Goal: Information Seeking & Learning: Learn about a topic

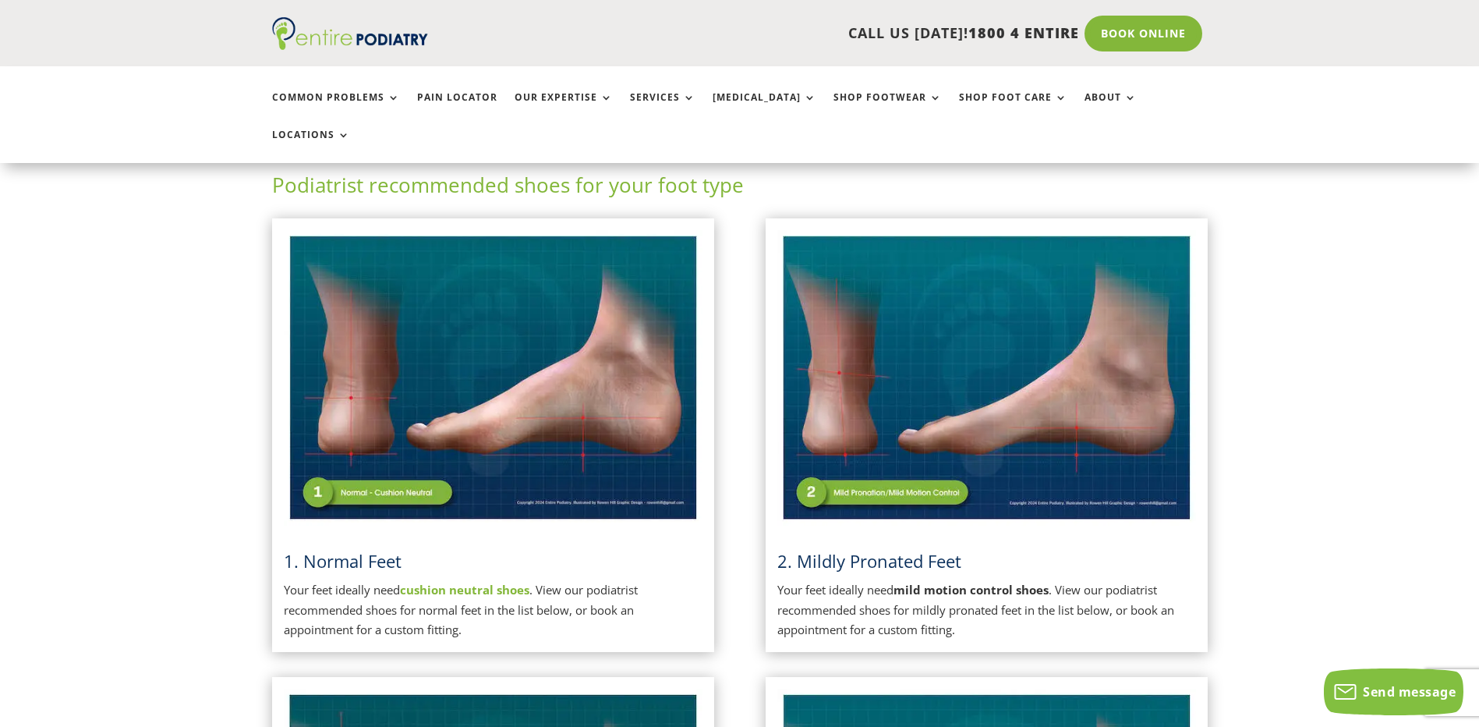
scroll to position [312, 0]
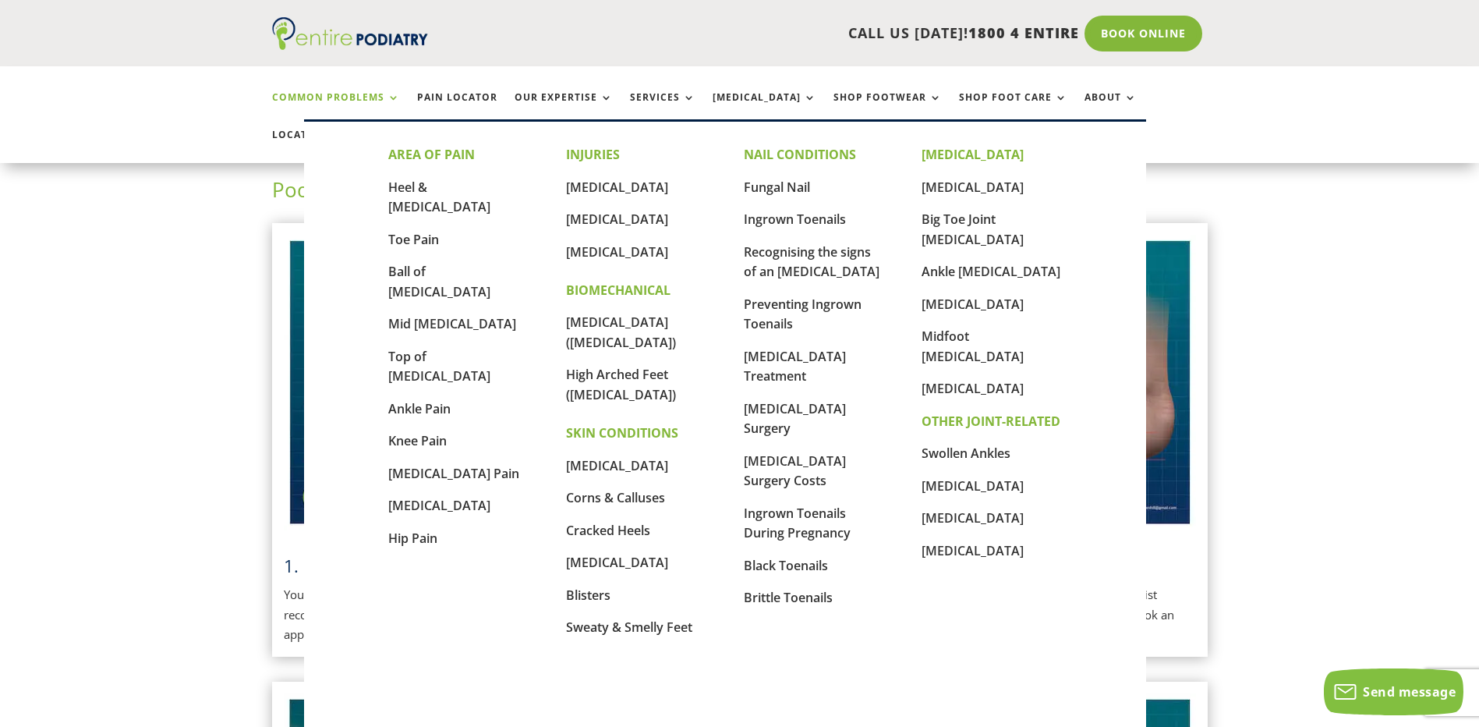
click at [359, 97] on link "Common Problems" at bounding box center [336, 109] width 128 height 34
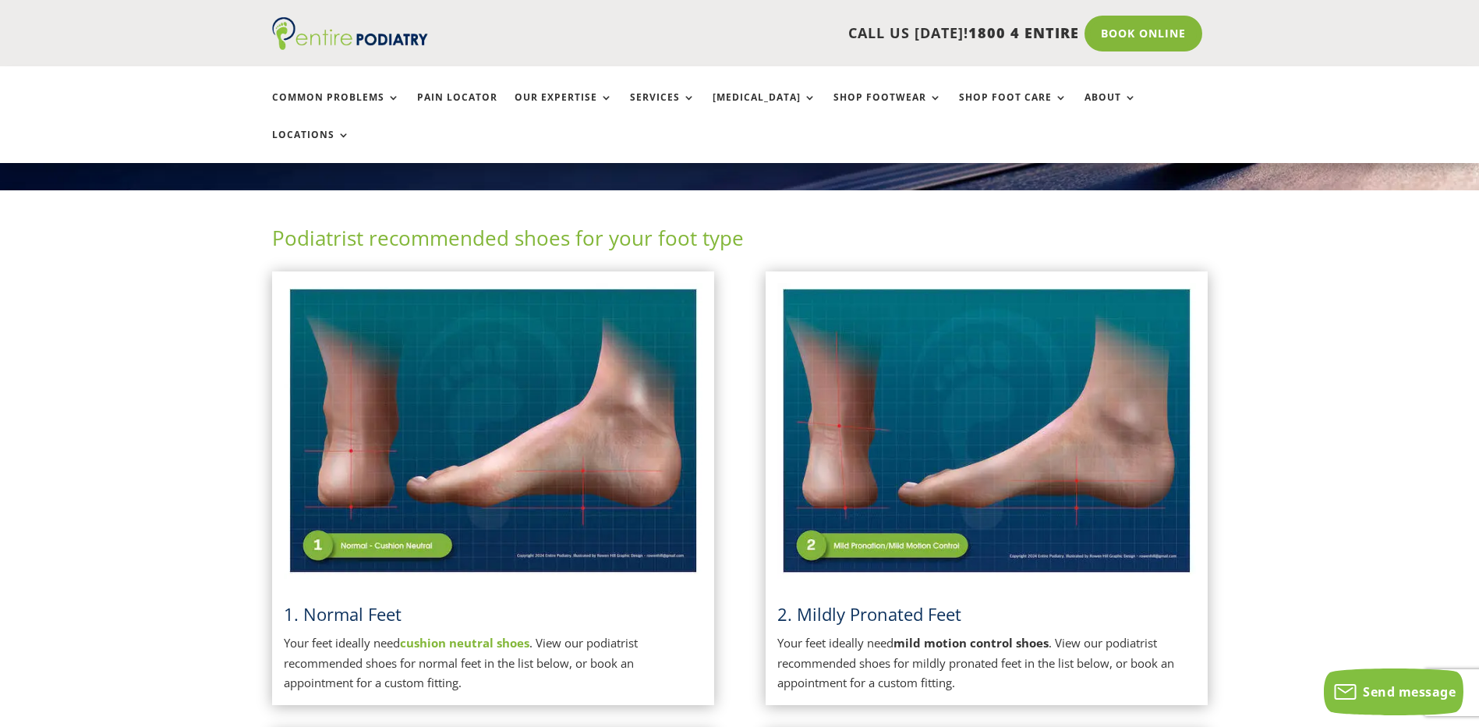
scroll to position [249, 0]
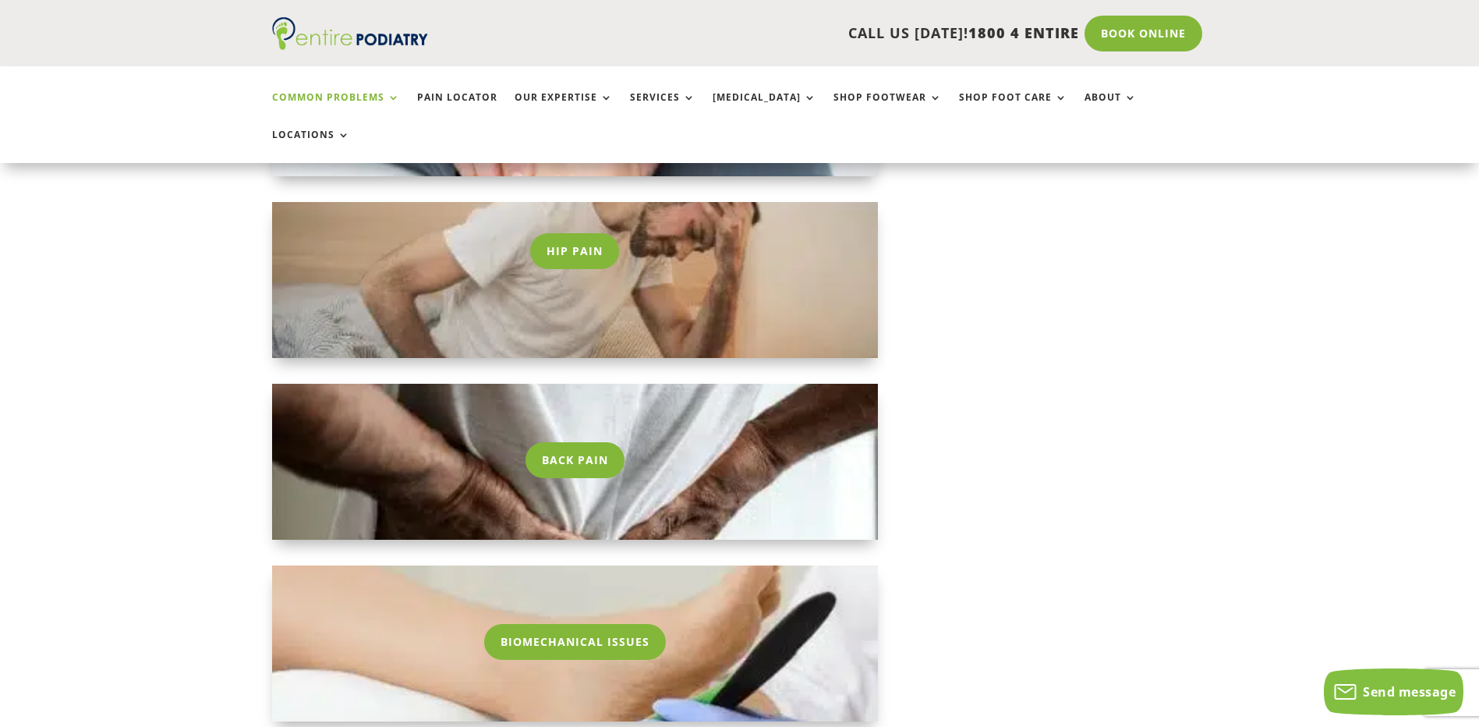
scroll to position [1684, 0]
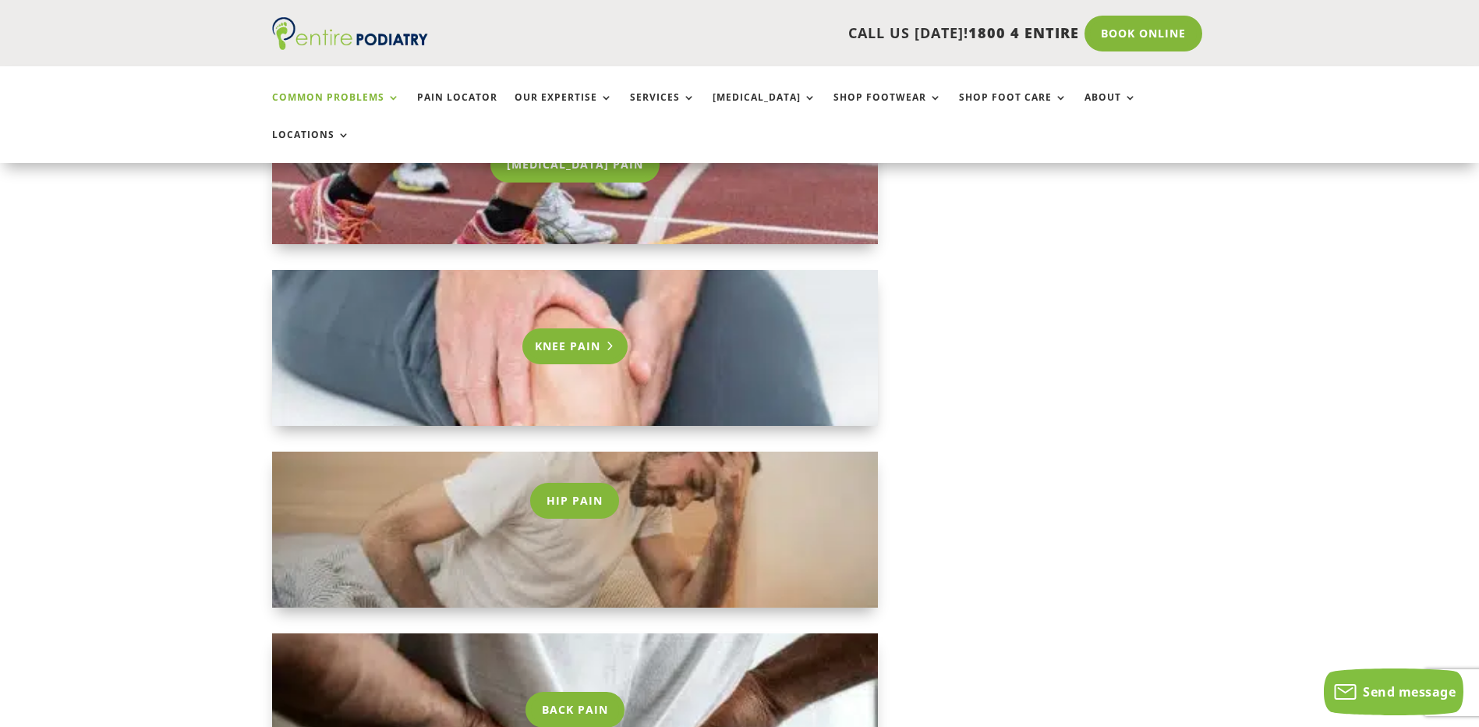
click at [595, 328] on link "Knee Pain" at bounding box center [575, 346] width 106 height 36
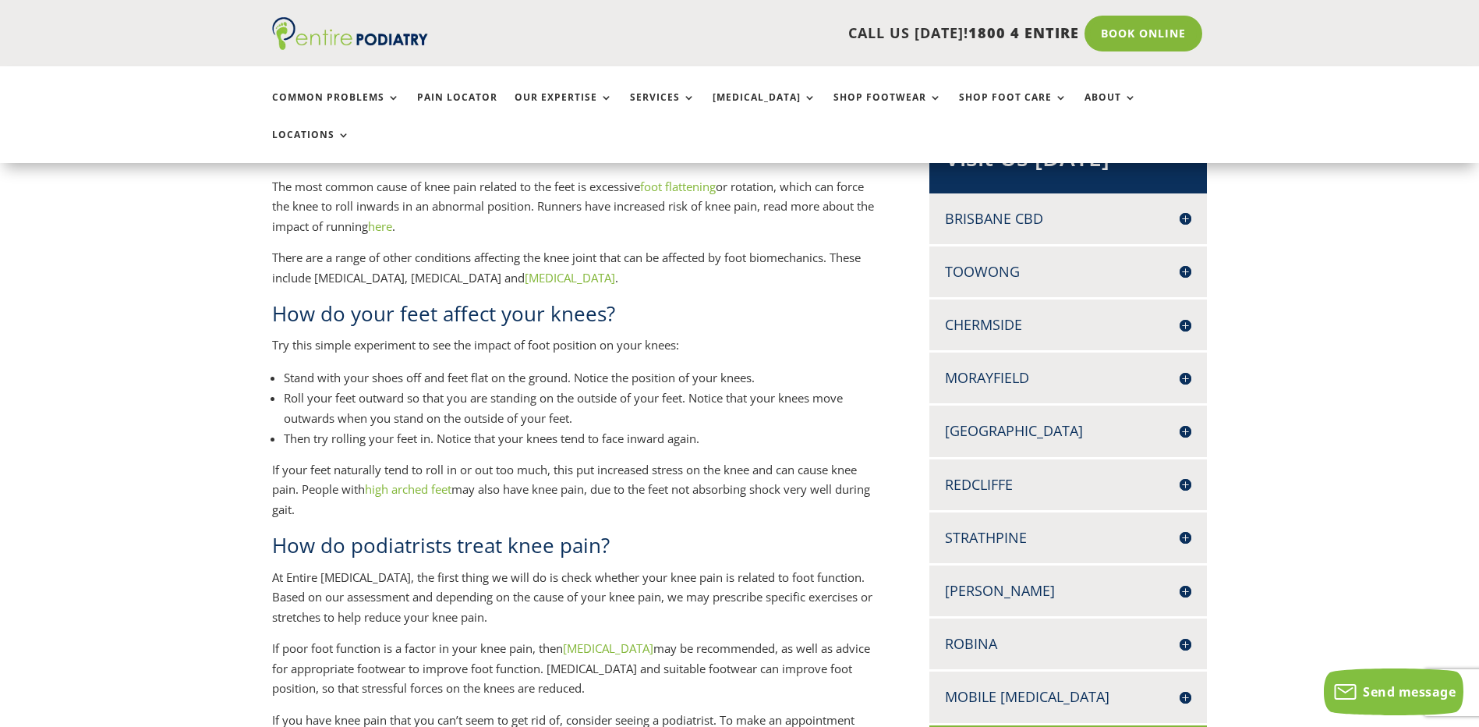
scroll to position [374, 0]
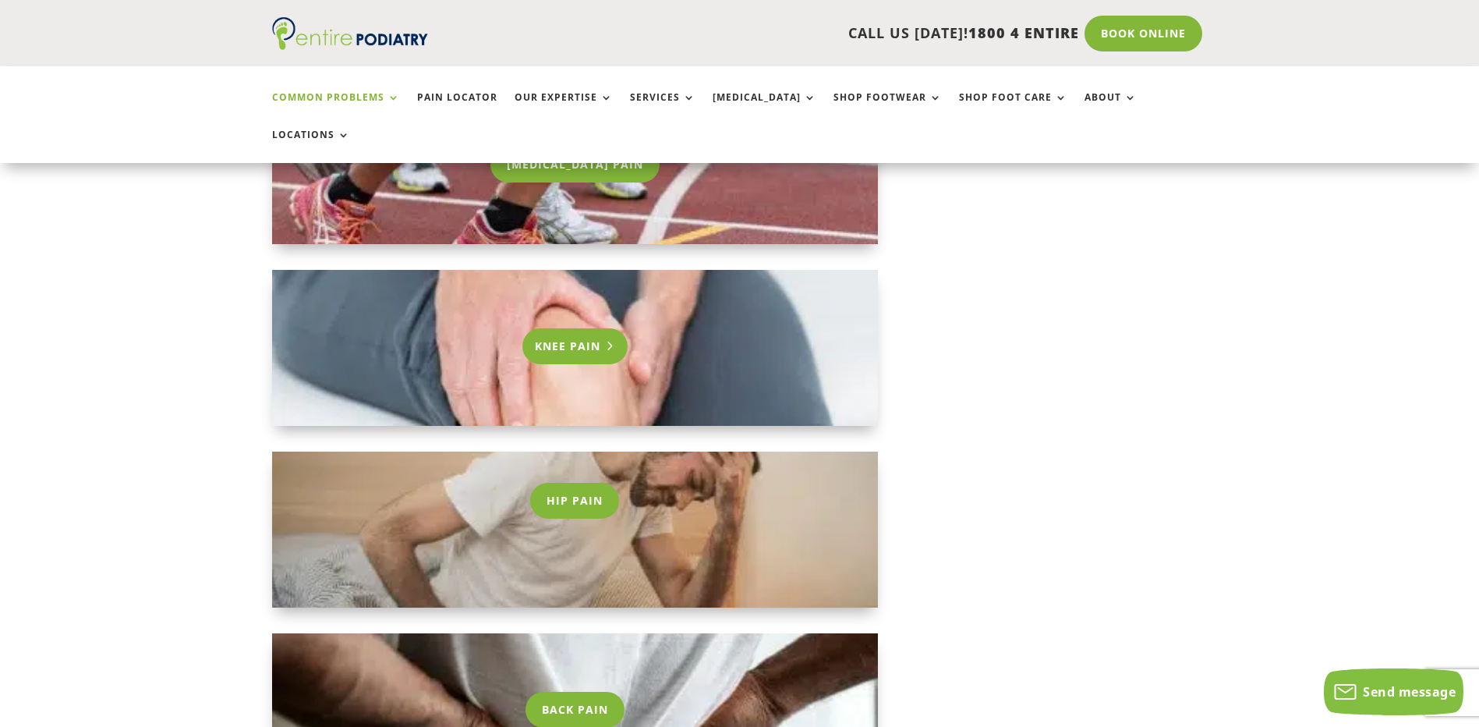
click at [556, 328] on link "Knee Pain" at bounding box center [575, 346] width 106 height 36
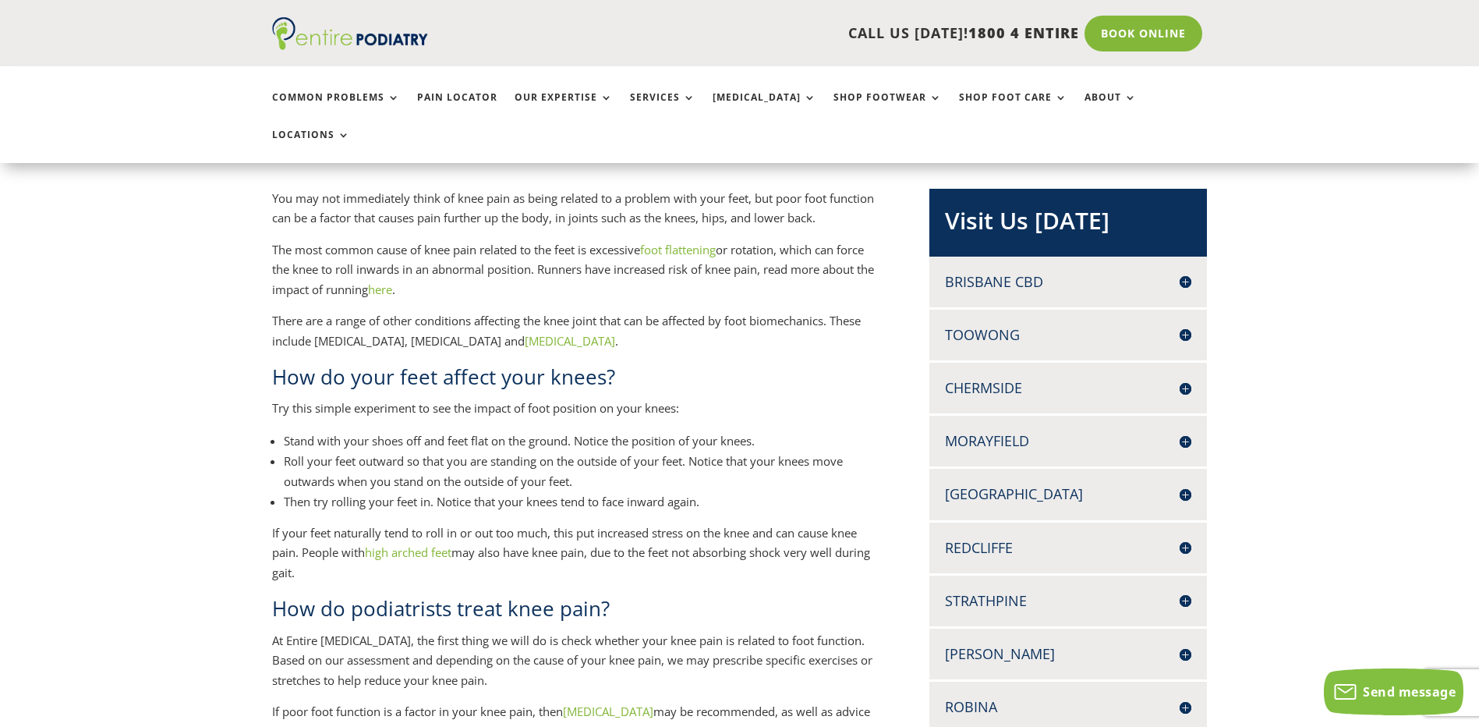
click at [415, 544] on link "high arched feet" at bounding box center [408, 552] width 87 height 16
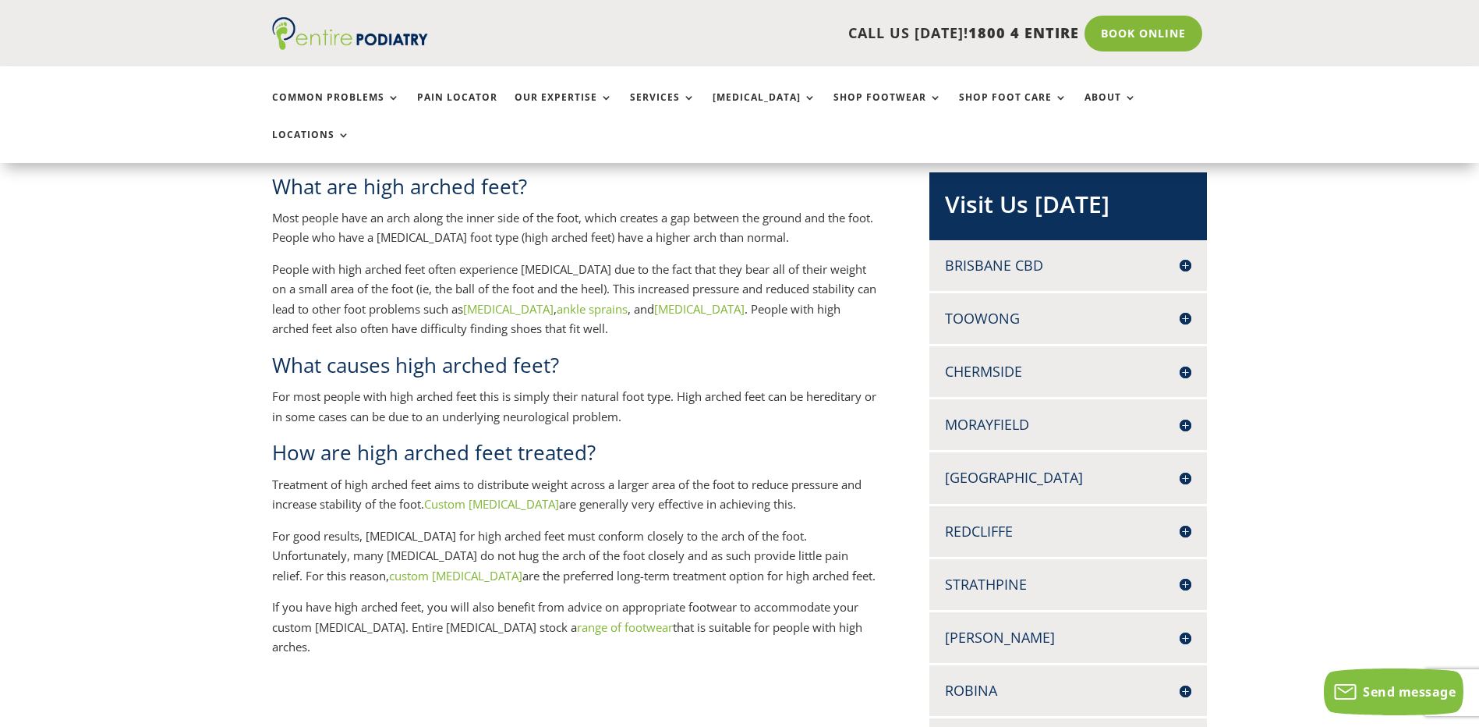
scroll to position [374, 0]
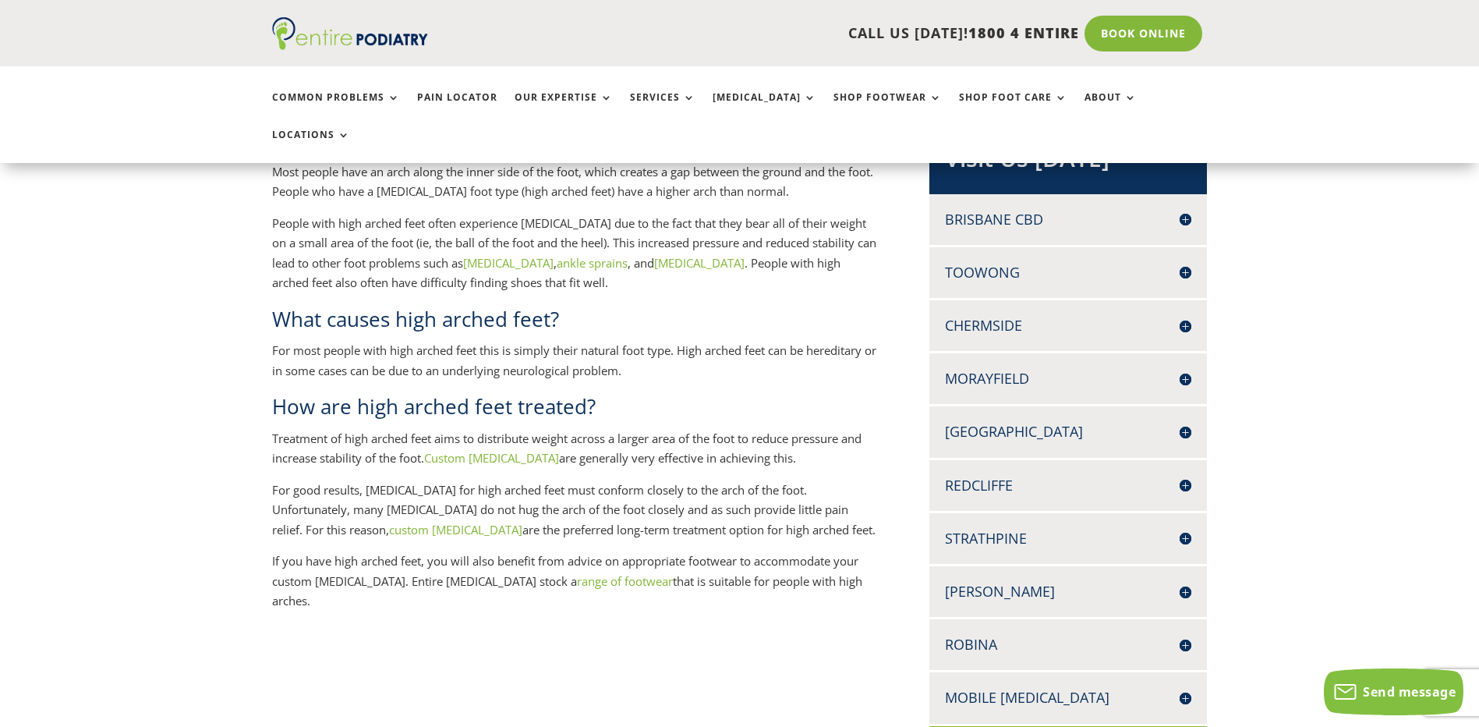
click at [577, 573] on link "range of footwear" at bounding box center [625, 581] width 96 height 16
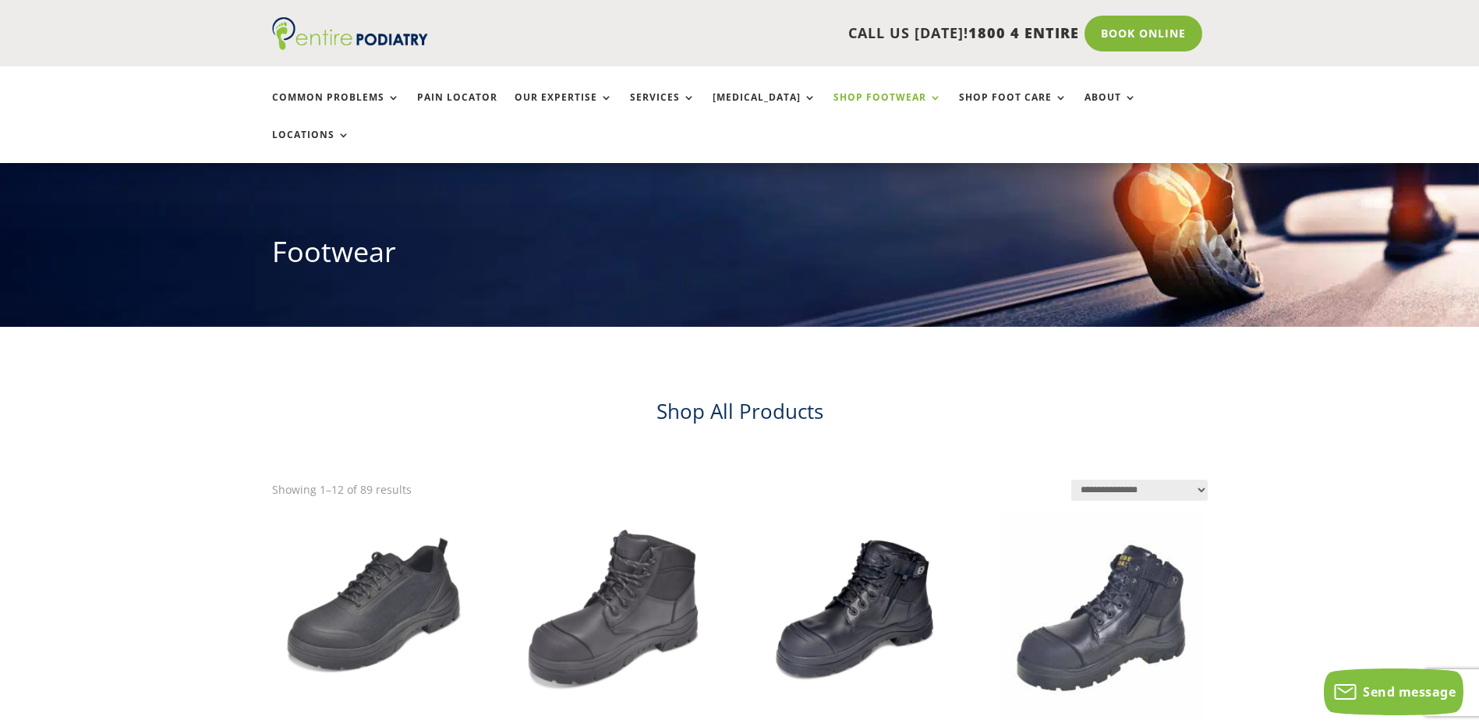
scroll to position [125, 0]
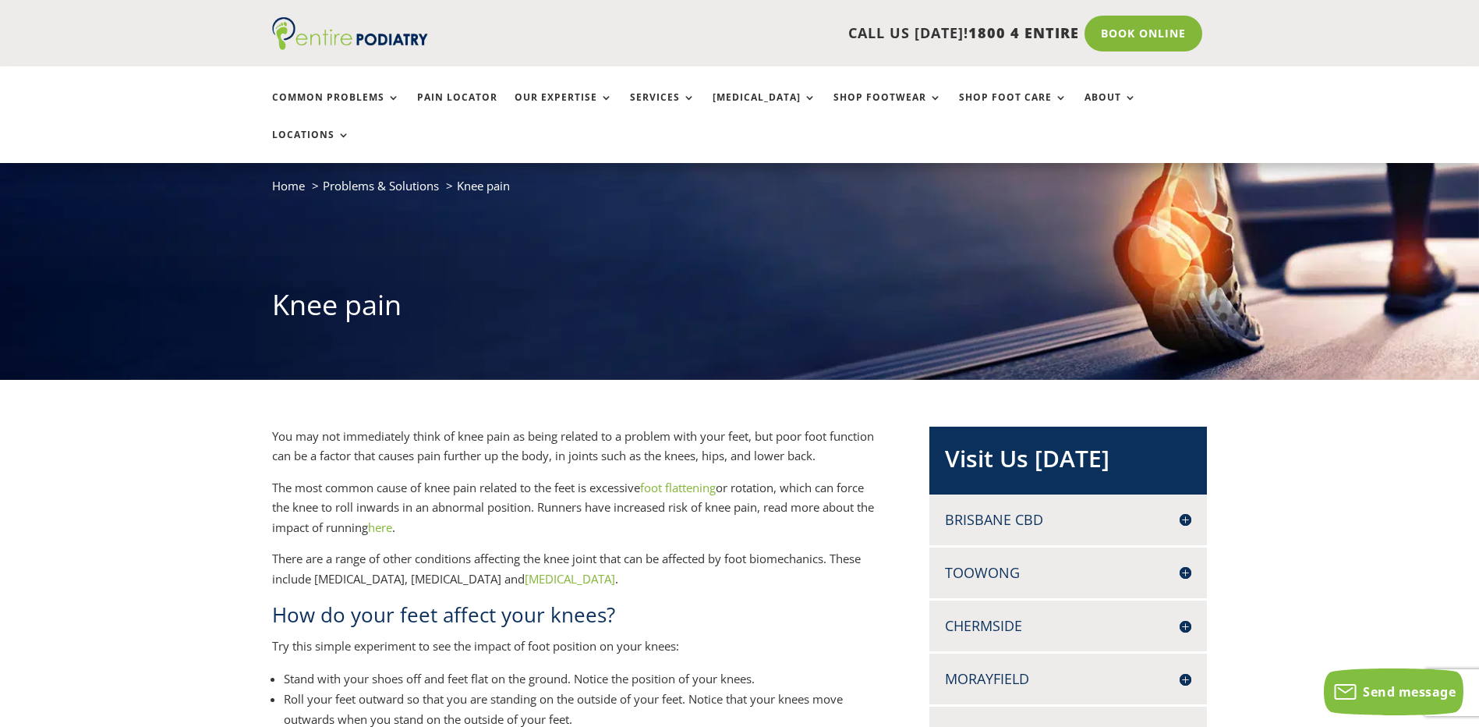
scroll to position [62, 0]
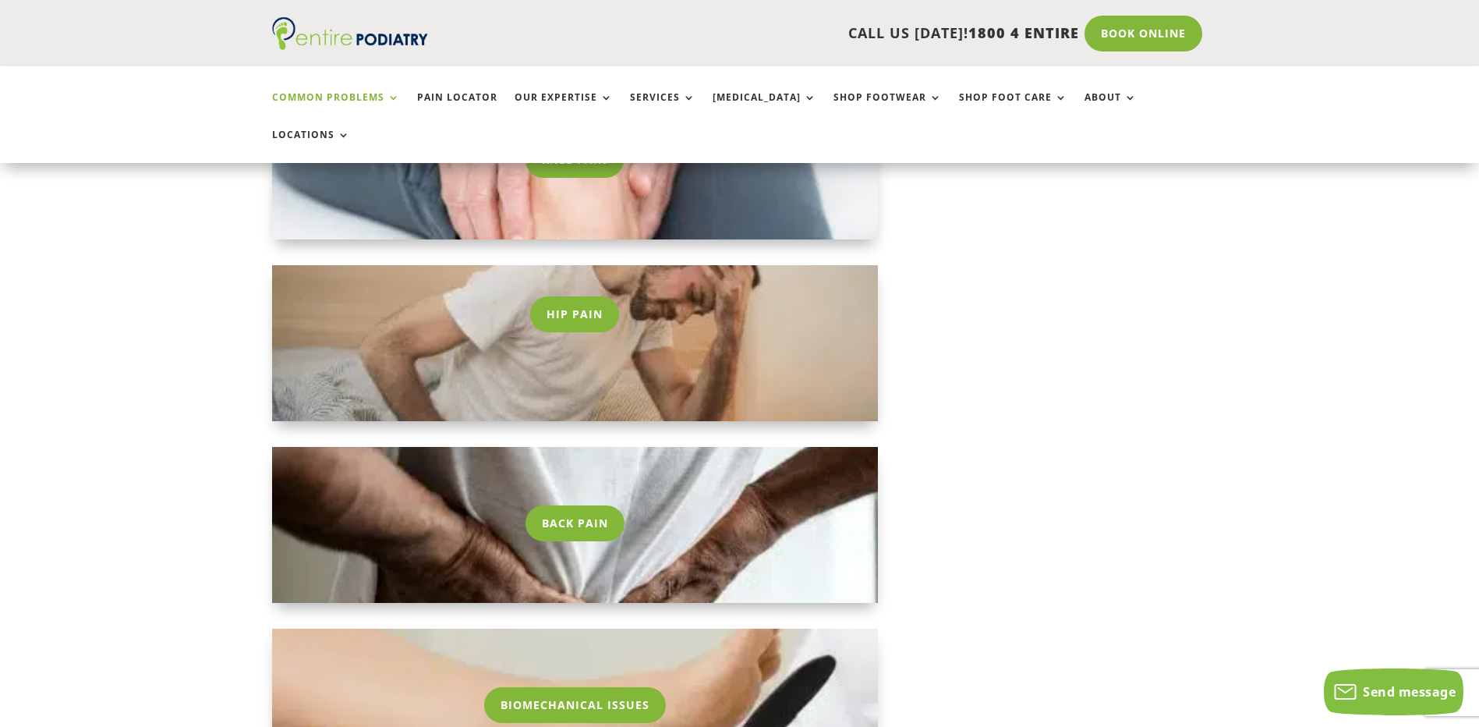
scroll to position [1871, 0]
click at [546, 504] on link "Back Pain" at bounding box center [575, 522] width 107 height 36
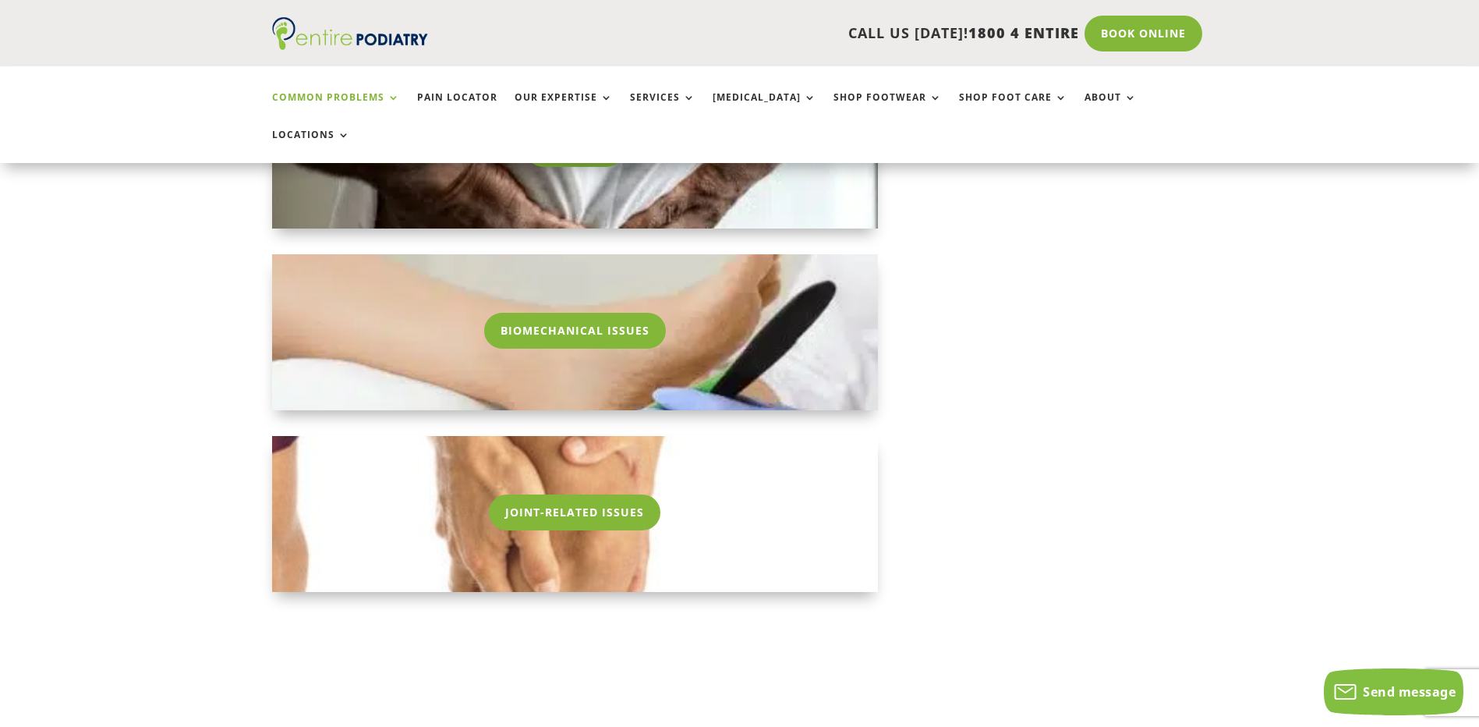
scroll to position [2245, 0]
click at [601, 312] on link "Biomechanical Issues" at bounding box center [574, 330] width 189 height 36
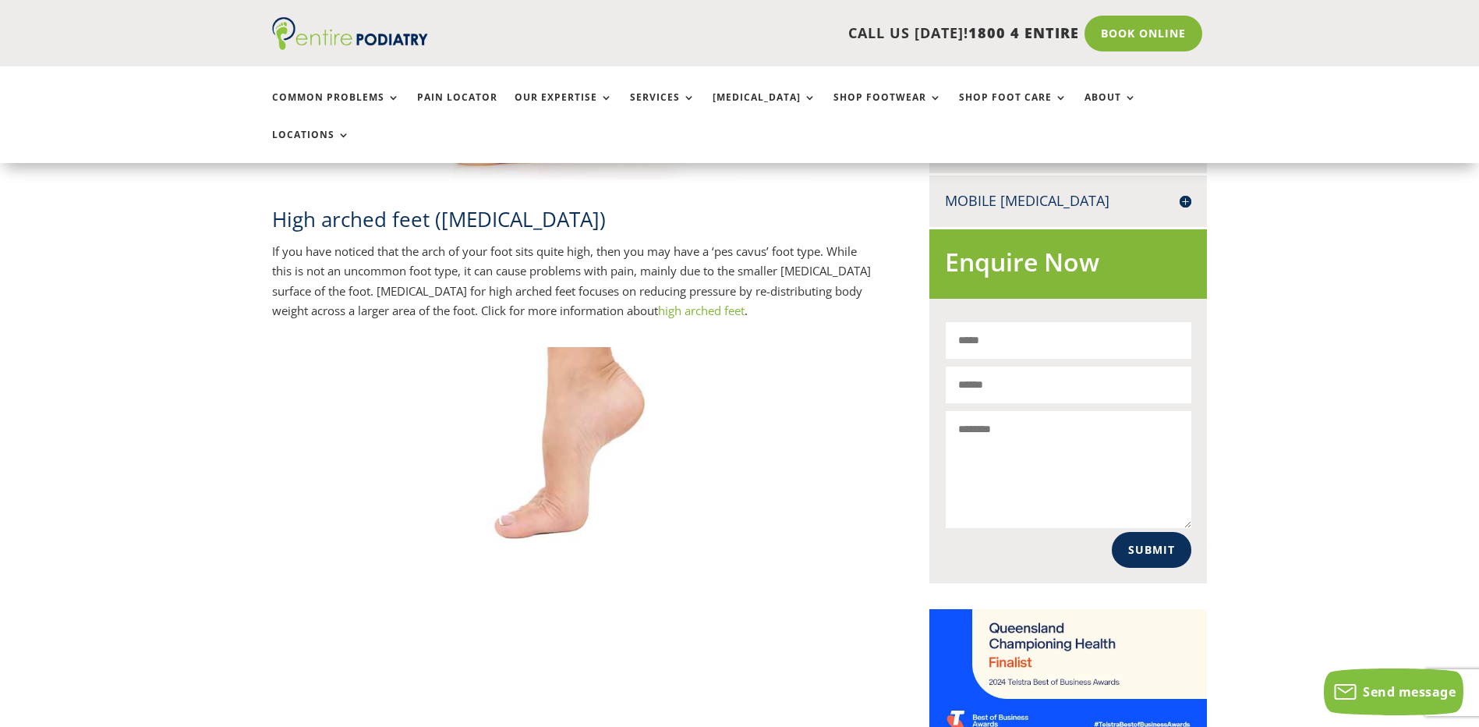
scroll to position [559, 0]
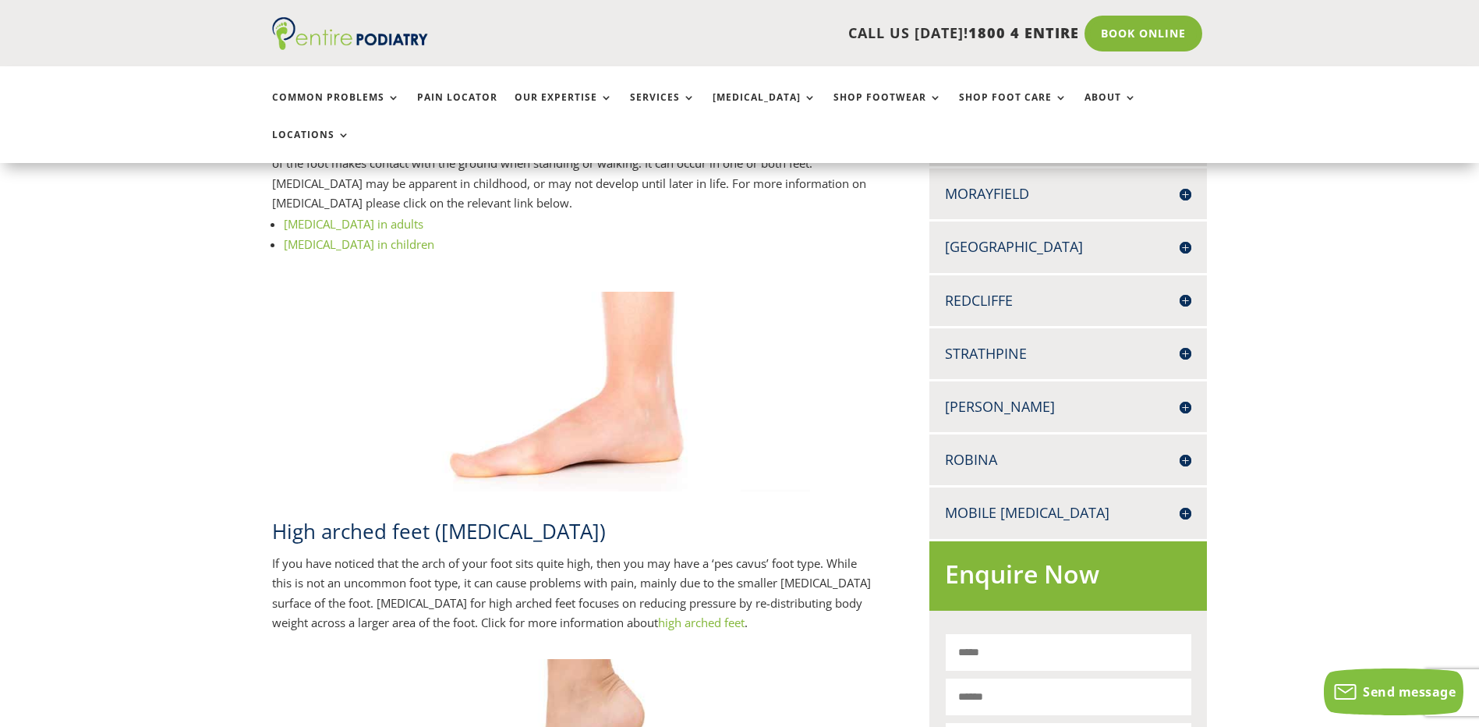
click at [333, 216] on link "[MEDICAL_DATA] in adults" at bounding box center [354, 224] width 140 height 16
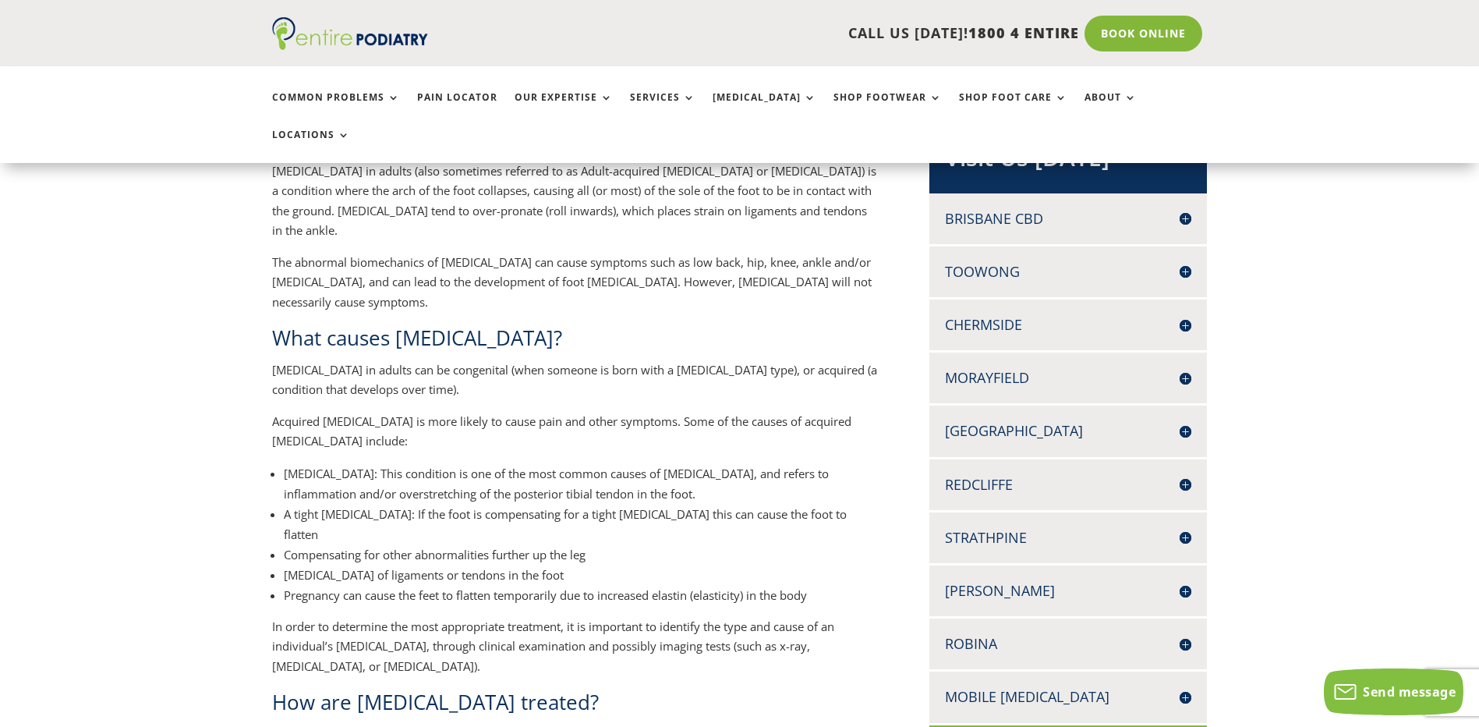
scroll to position [374, 0]
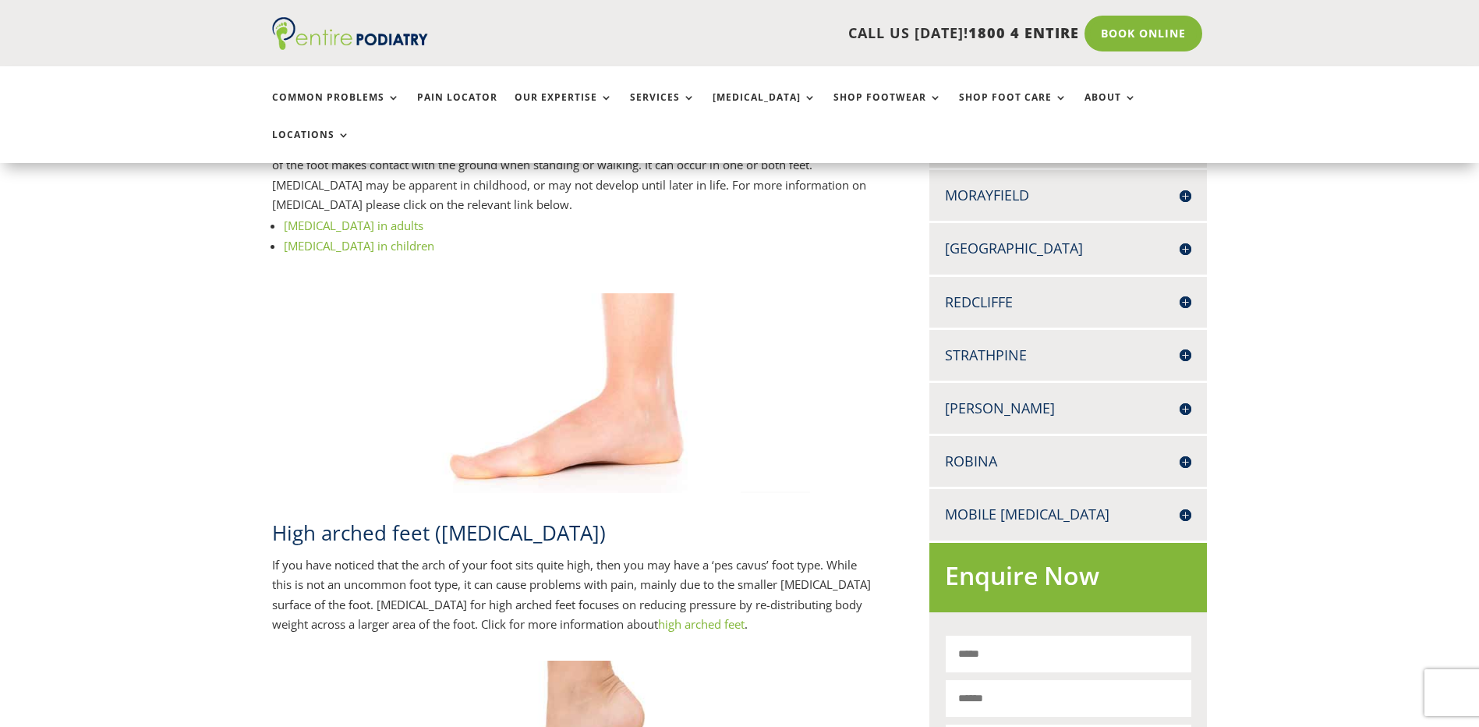
scroll to position [557, 0]
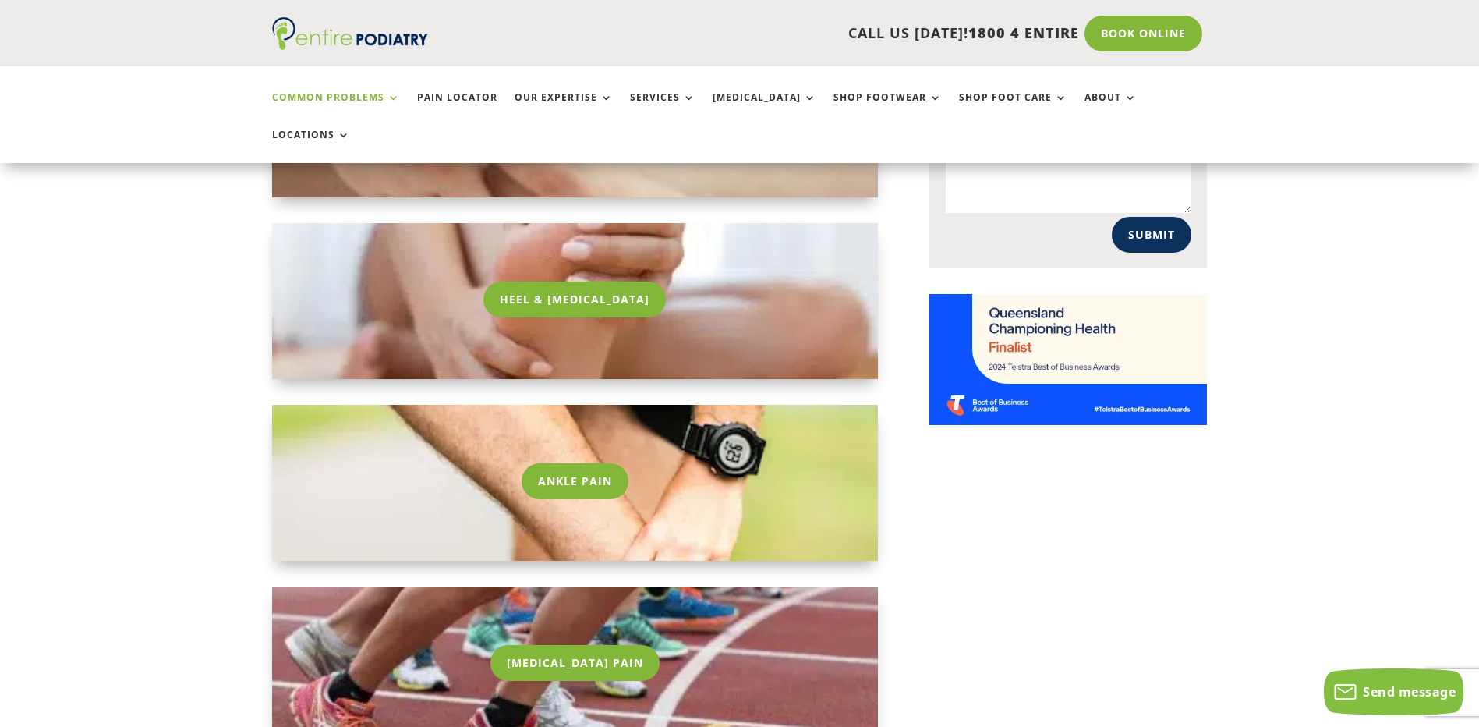
scroll to position [1185, 0]
